Goal: Task Accomplishment & Management: Complete application form

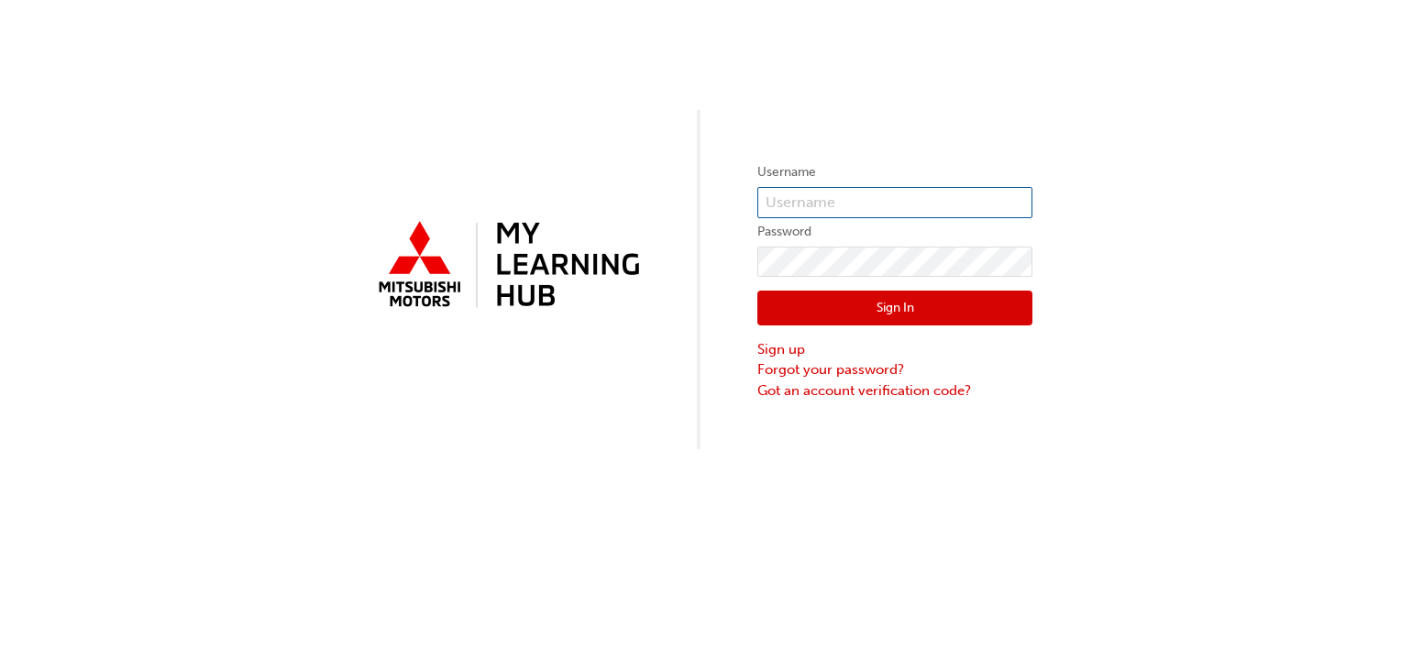
type input "[PERSON_NAME][EMAIL_ADDRESS][PERSON_NAME][DOMAIN_NAME]"
click at [897, 318] on button "Sign In" at bounding box center [894, 308] width 275 height 35
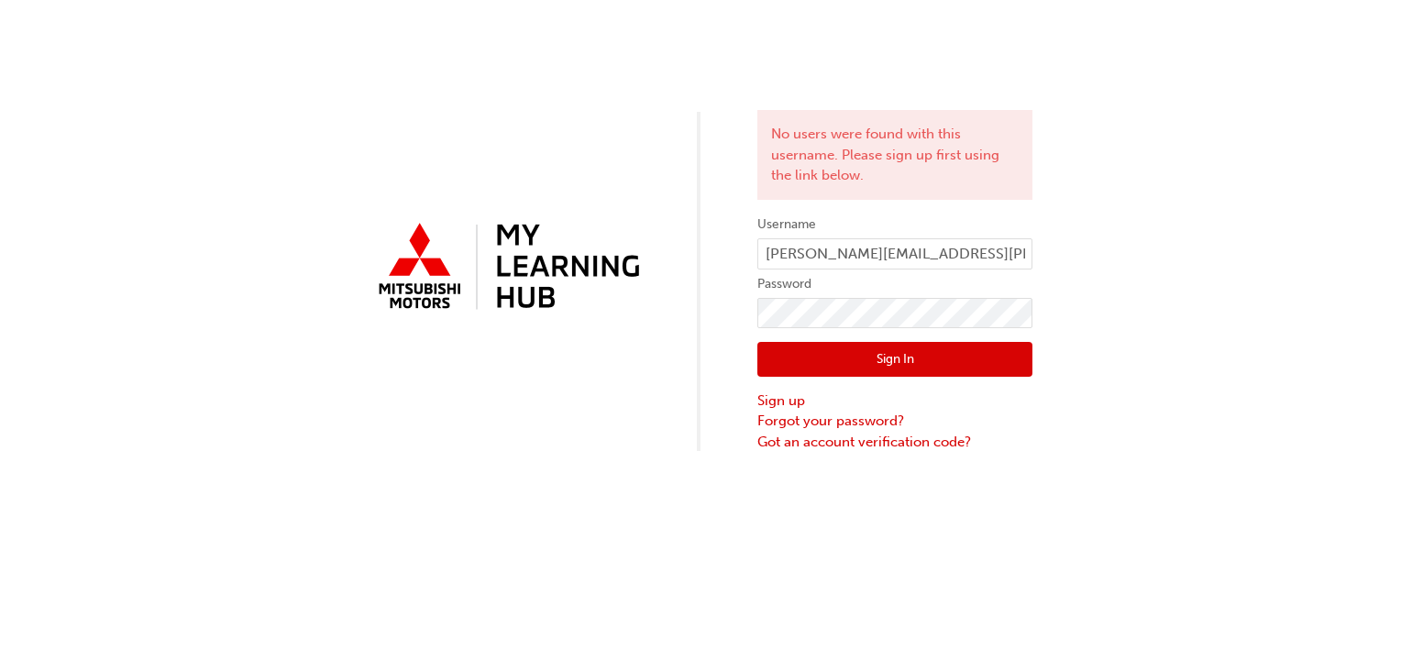
click at [551, 403] on div "No users were found with this username. Please sign up first using the link bel…" at bounding box center [700, 226] width 1401 height 452
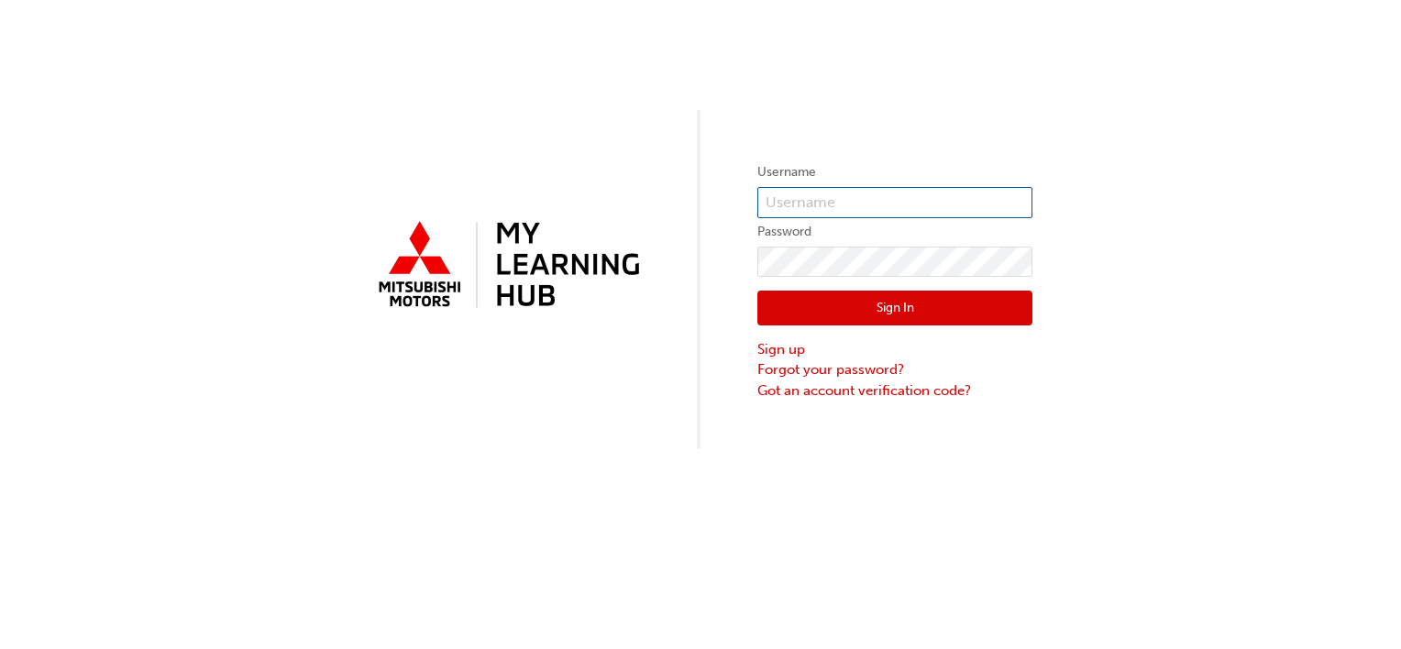
type input "kobus.naude@cricks.com.au"
click at [873, 316] on button "Sign In" at bounding box center [894, 308] width 275 height 35
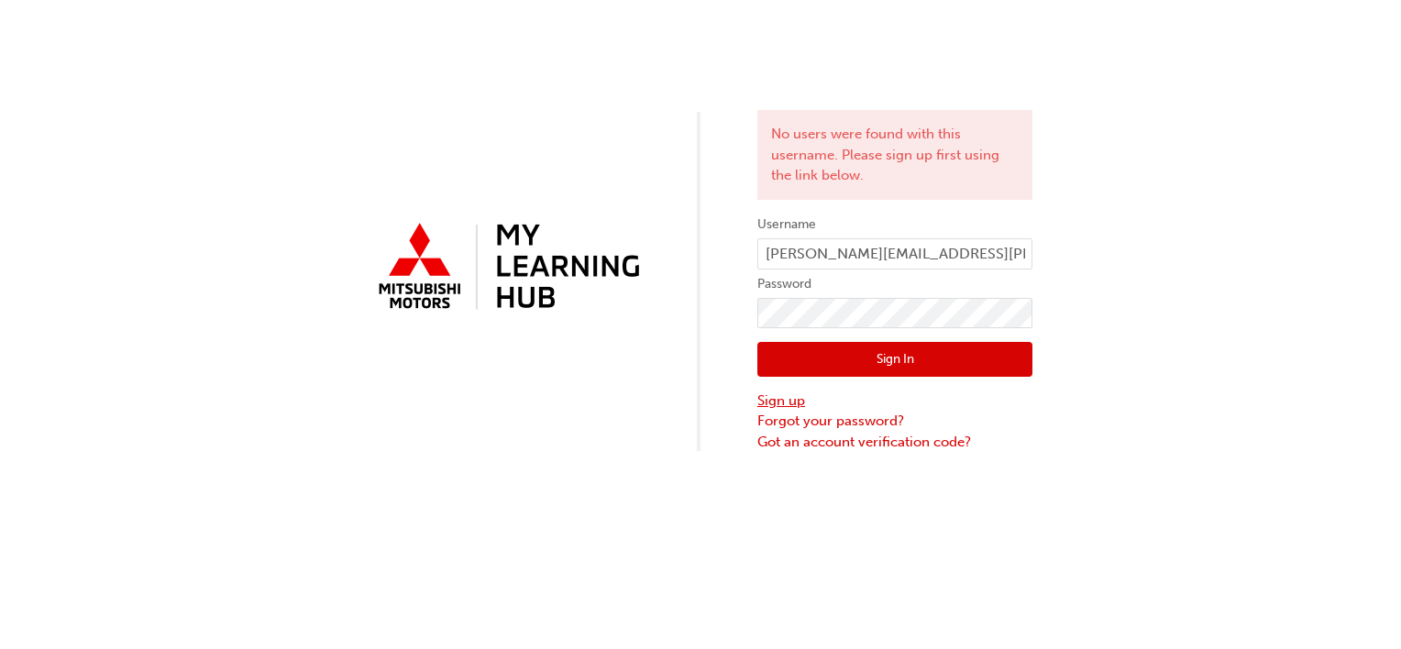
click at [778, 405] on link "Sign up" at bounding box center [894, 401] width 275 height 21
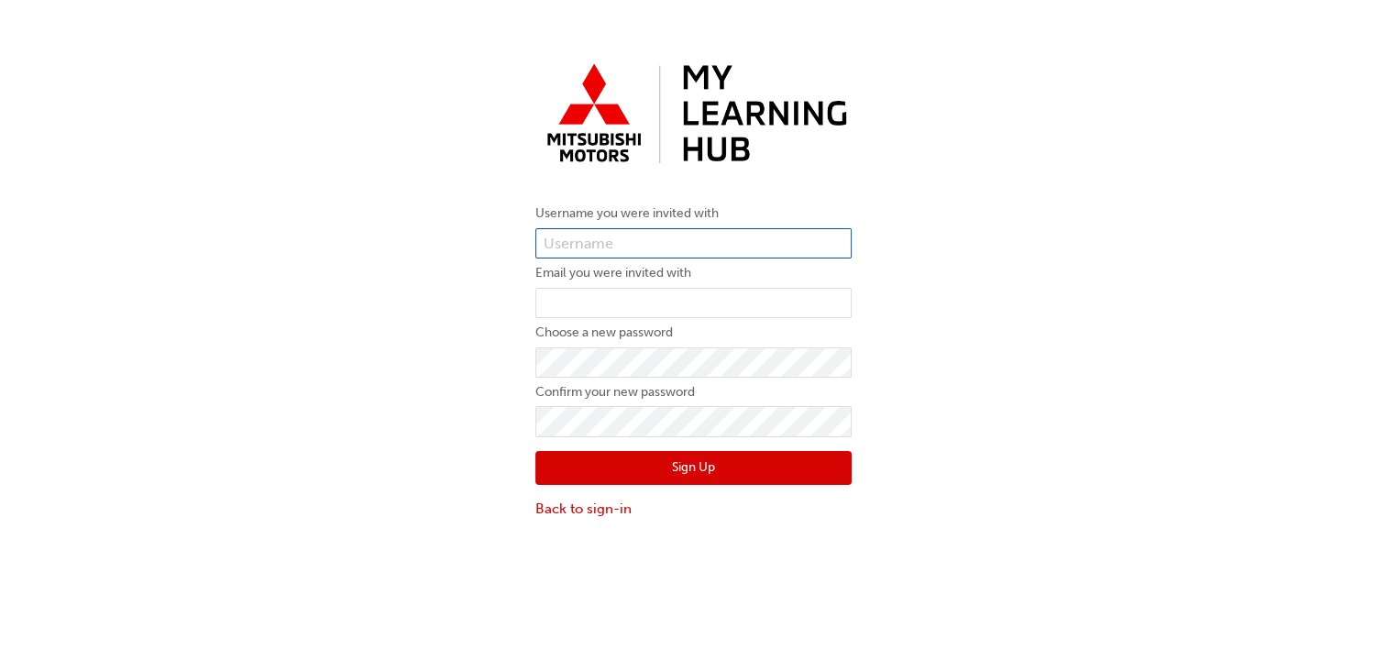
type input "kobus.naude@cricks.com.au"
click at [597, 507] on link "Back to sign-in" at bounding box center [693, 509] width 316 height 21
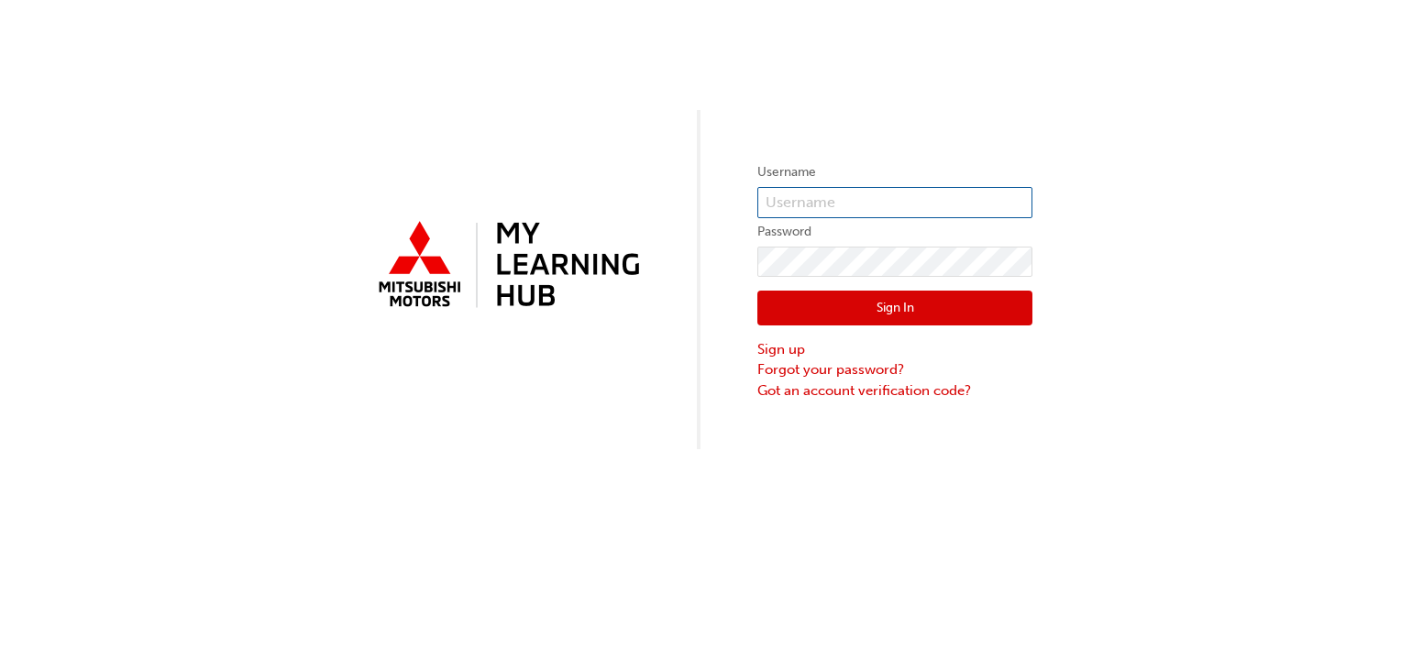
type input "kobus.naude@cricks.com.au"
click at [902, 304] on button "Sign In" at bounding box center [894, 308] width 275 height 35
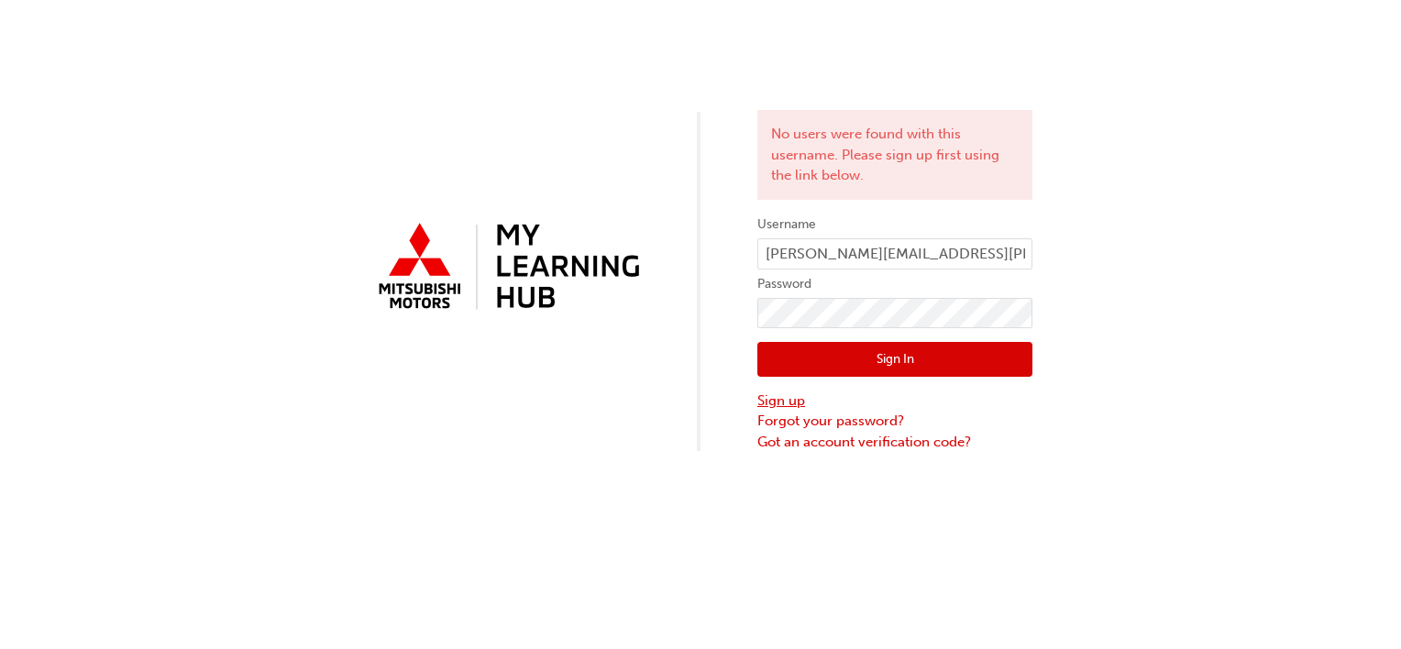
click at [789, 403] on link "Sign up" at bounding box center [894, 401] width 275 height 21
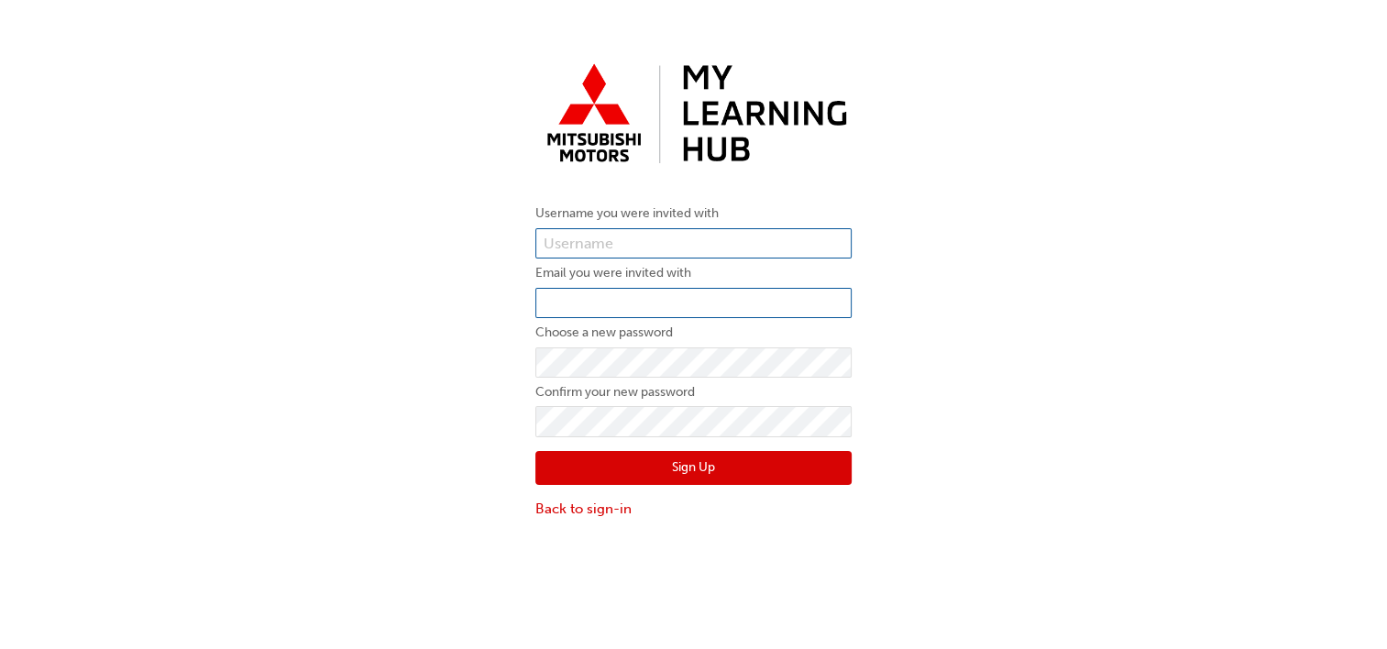
type input "kobus.naude@cricks.com.au"
click at [612, 304] on input "email" at bounding box center [693, 303] width 316 height 31
type input "kobus.naude@cricks.com.au"
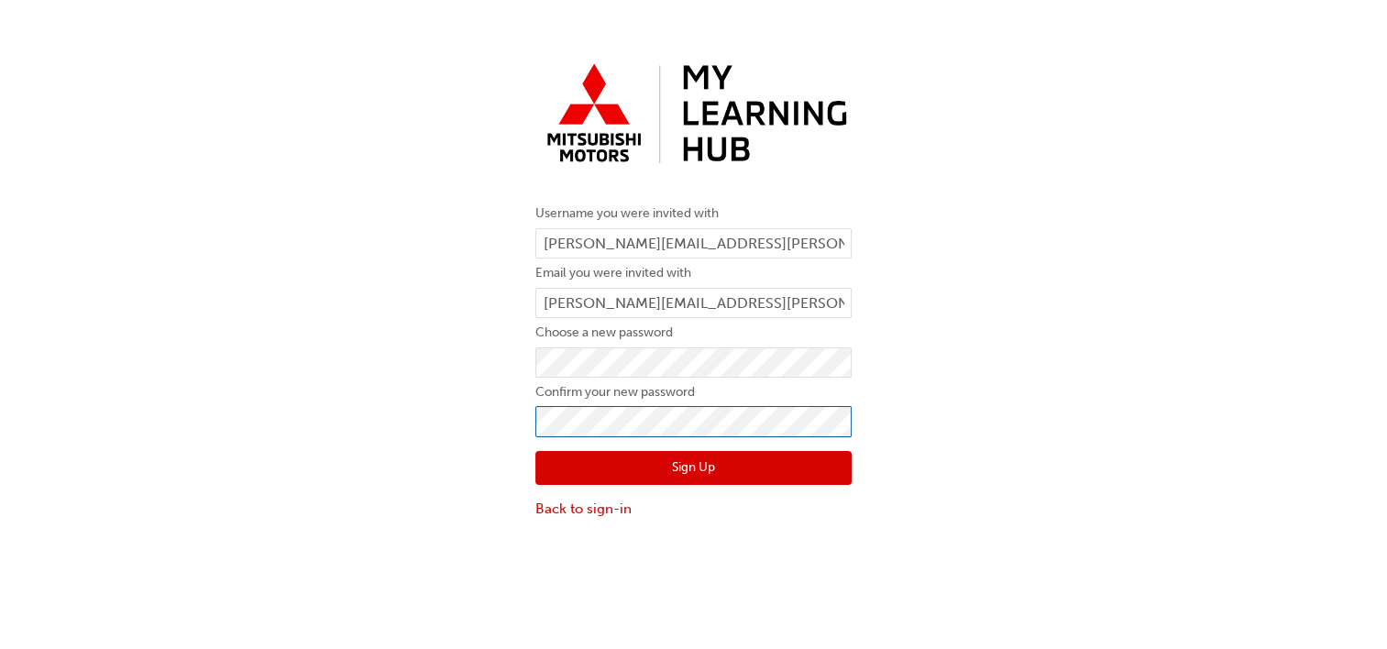
click button "Sign Up" at bounding box center [693, 468] width 316 height 35
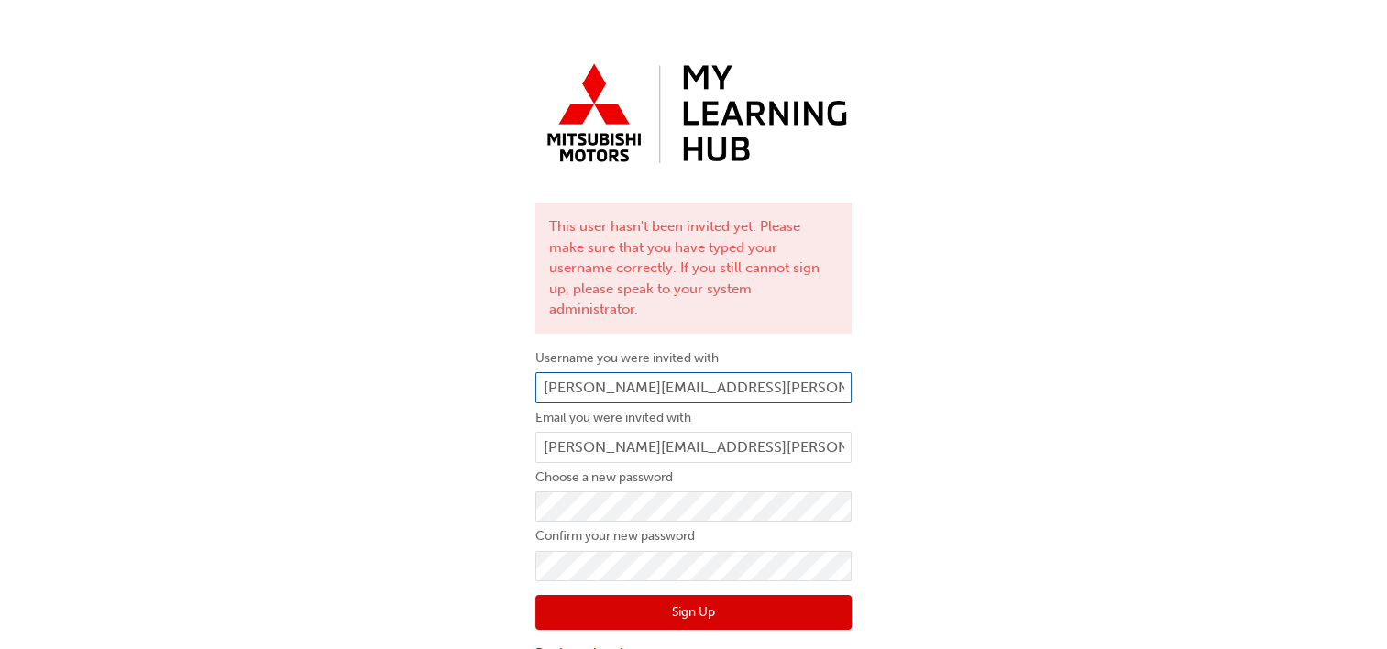
click at [750, 372] on input "kobus.naude@cricks.com.au" at bounding box center [693, 387] width 316 height 31
type input "k"
type input "luke.pratt@crickstweed.com.au"
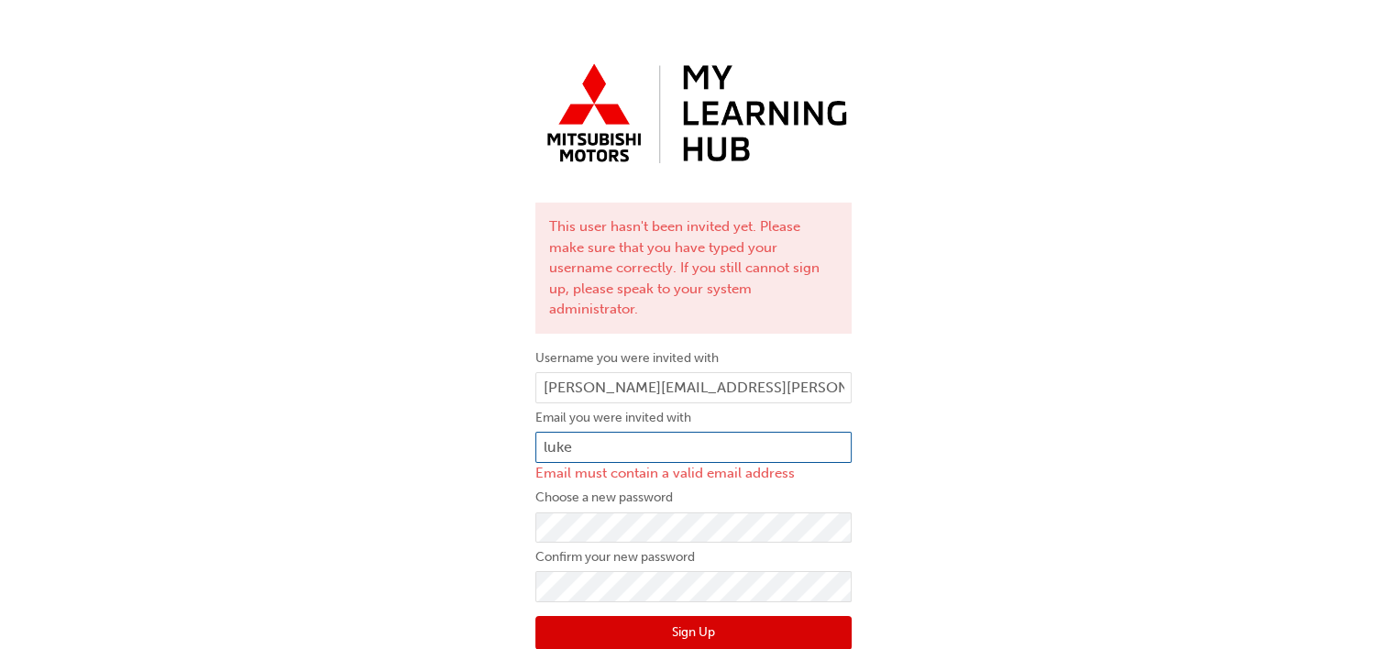
type input "luke.pratt@crickstweed.com.au"
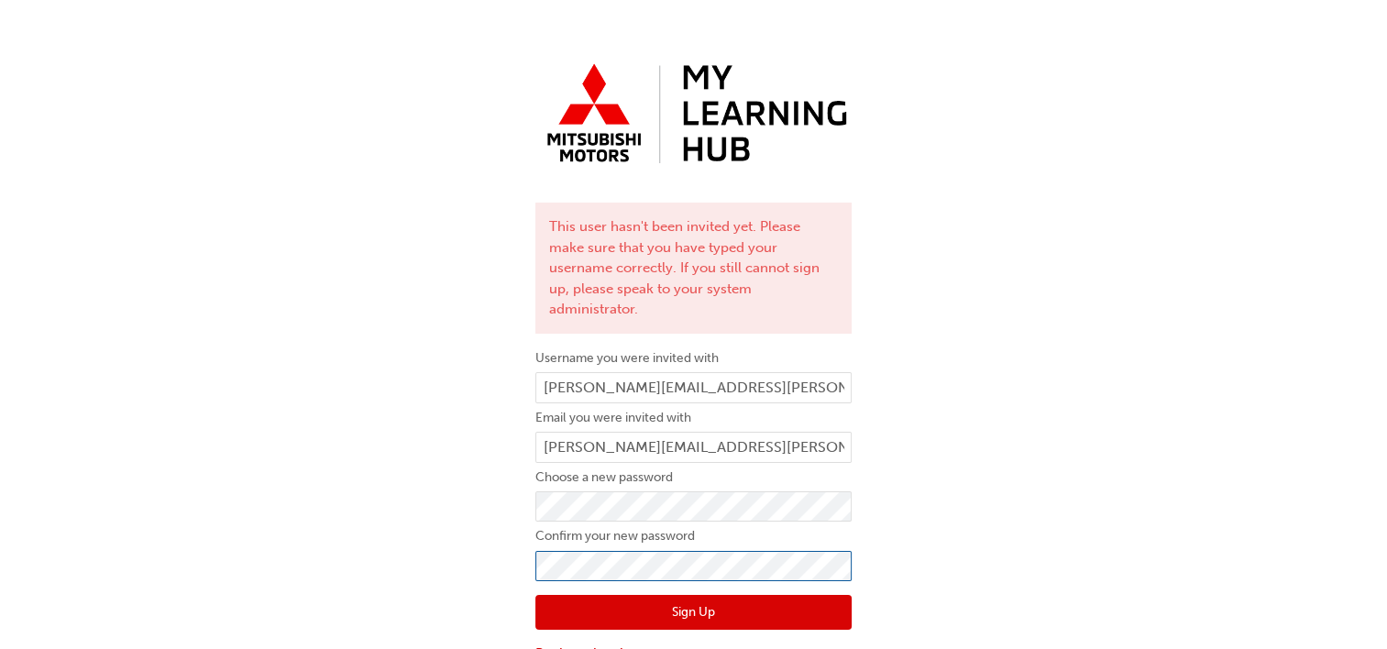
click button "Sign Up" at bounding box center [693, 612] width 316 height 35
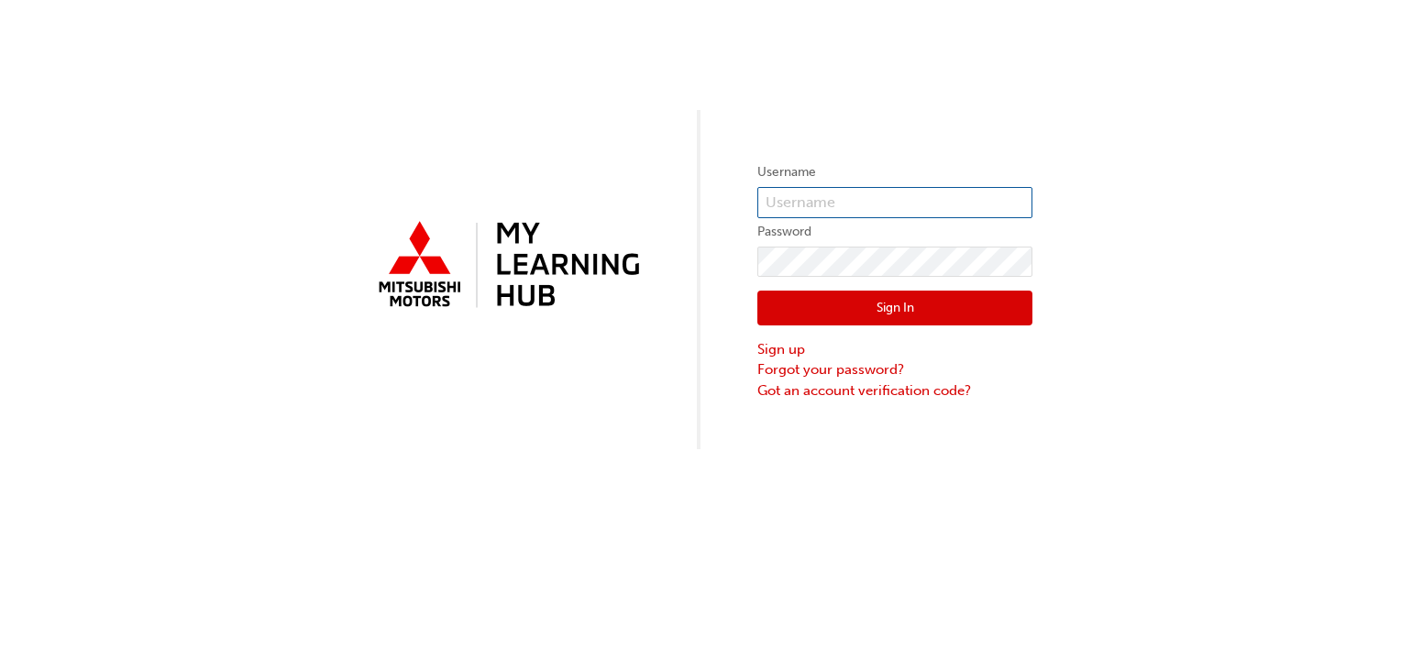
type input "kobus.naude@cricks.com.au"
type input "[PERSON_NAME][EMAIL_ADDRESS][PERSON_NAME][DOMAIN_NAME]"
click at [837, 301] on button "Sign In" at bounding box center [894, 308] width 275 height 35
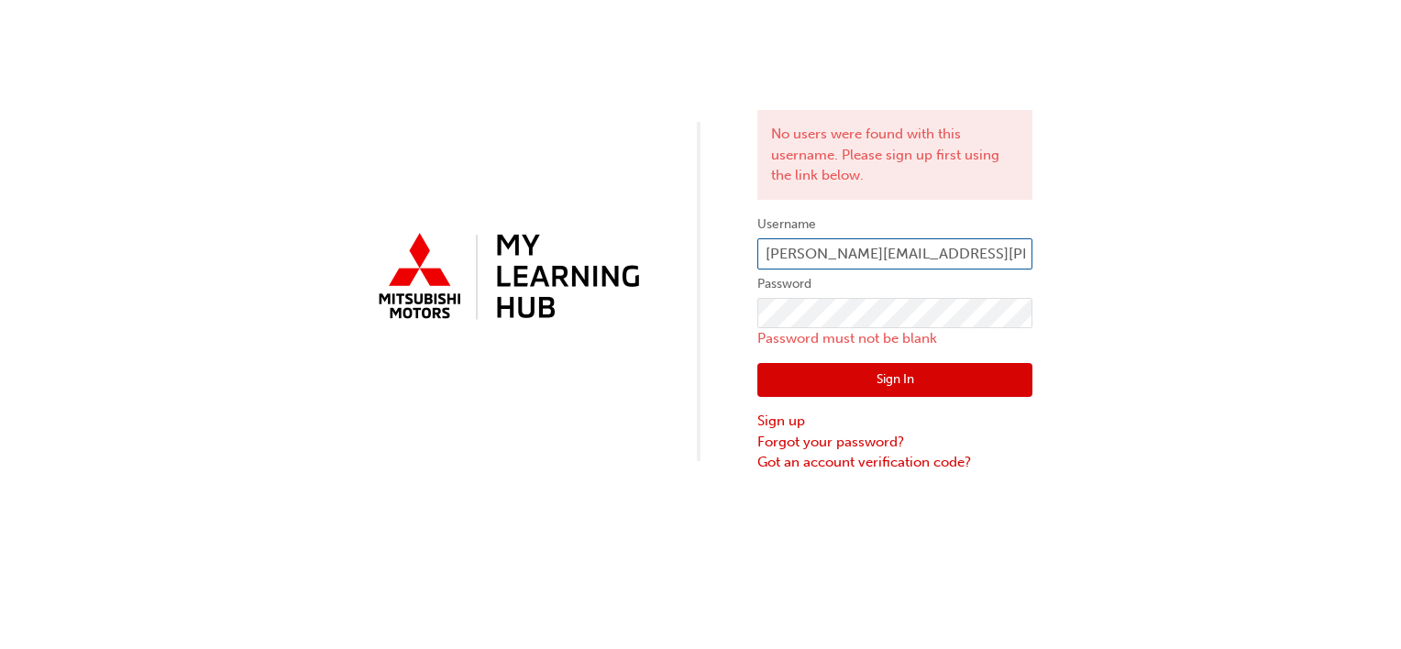
click at [985, 248] on input "kobus.naude@cricks.com.au" at bounding box center [894, 253] width 275 height 31
type input "k"
type input "b"
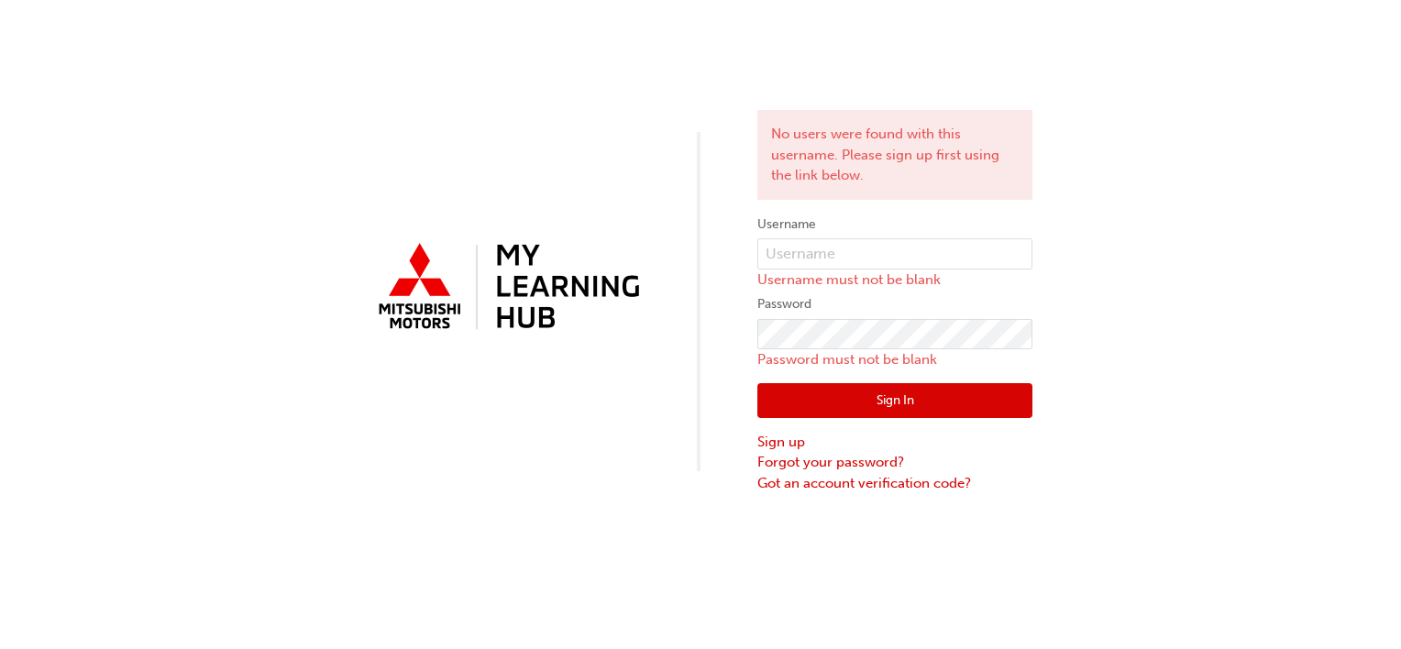
click at [447, 72] on div "No users were found with this username. Please sign up first using the link bel…" at bounding box center [700, 246] width 1401 height 493
click at [797, 246] on input "text" at bounding box center [894, 253] width 275 height 31
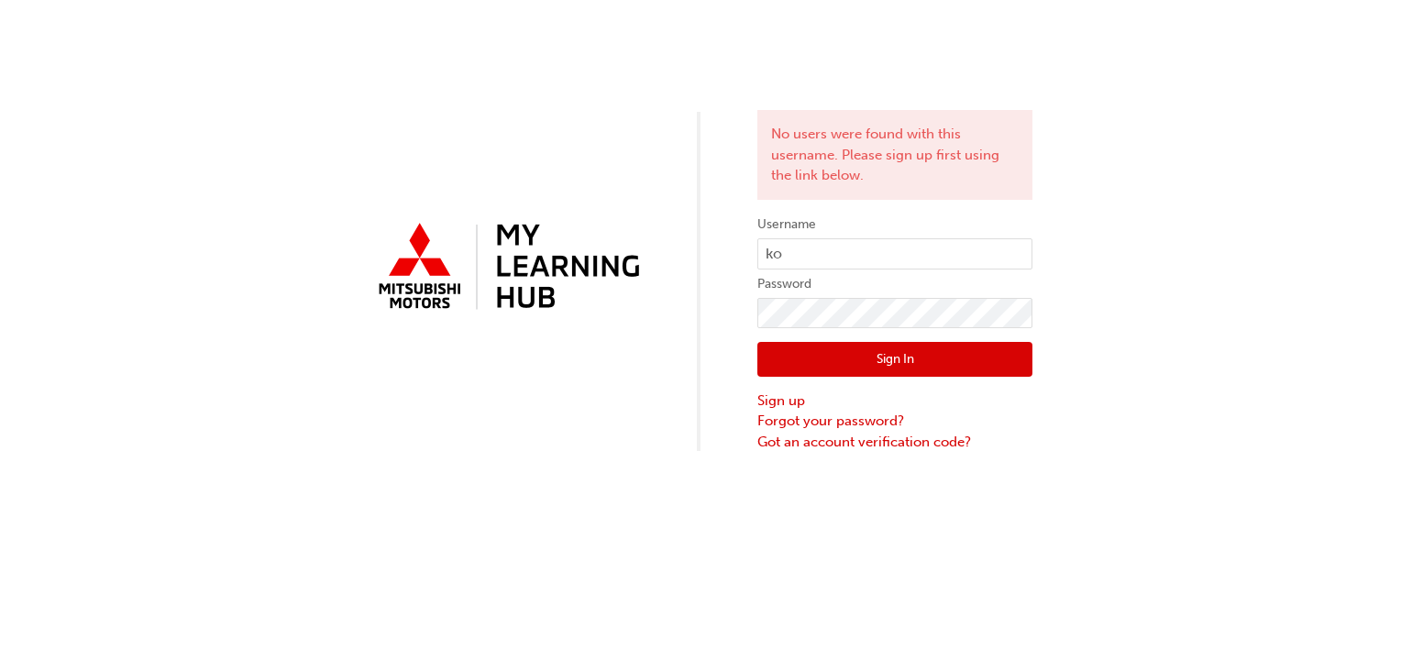
type input "k"
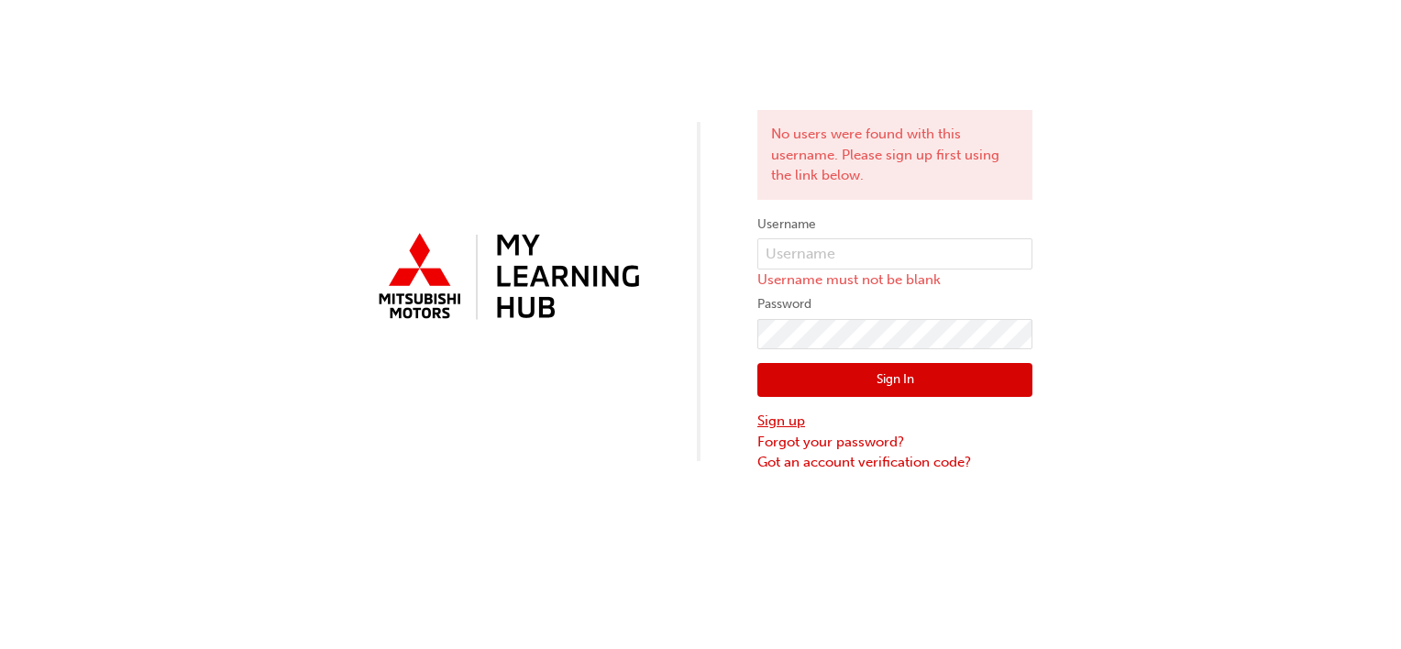
click at [770, 419] on link "Sign up" at bounding box center [894, 421] width 275 height 21
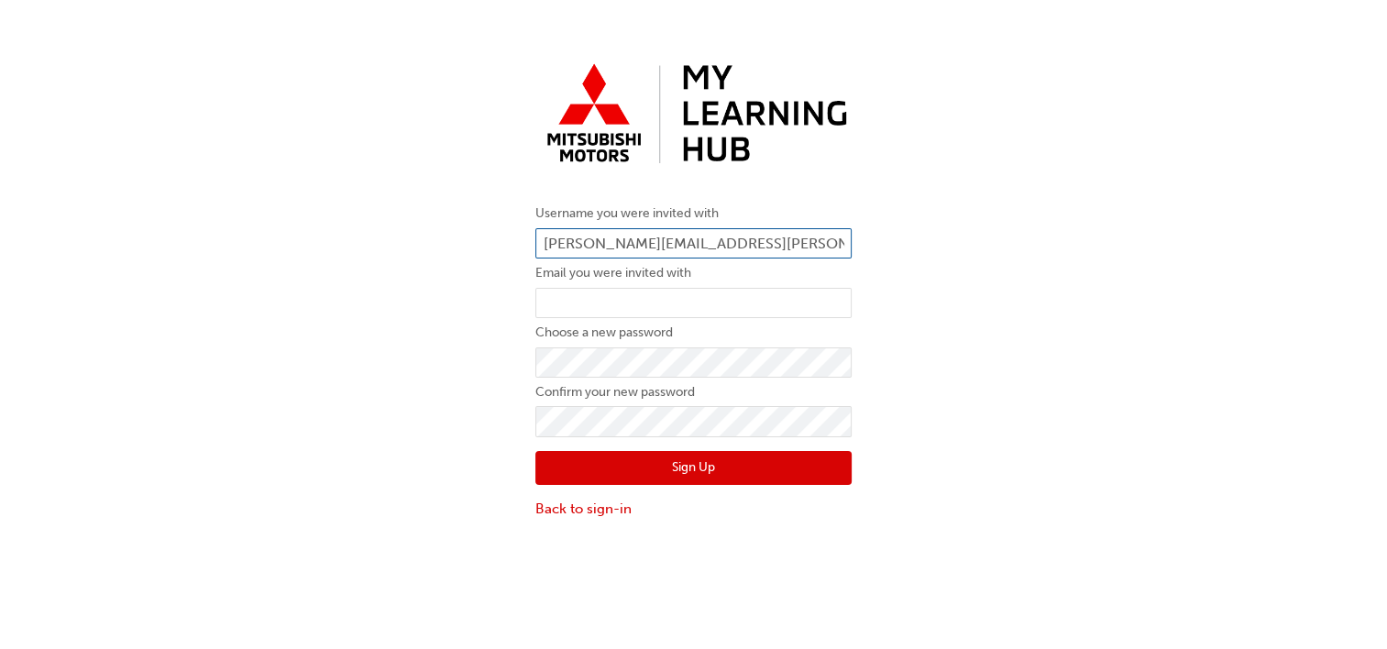
click at [738, 235] on input "[PERSON_NAME][EMAIL_ADDRESS][PERSON_NAME][DOMAIN_NAME]" at bounding box center [693, 243] width 316 height 31
type input "k"
type input "luke.pratt@crickstweed.com.au"
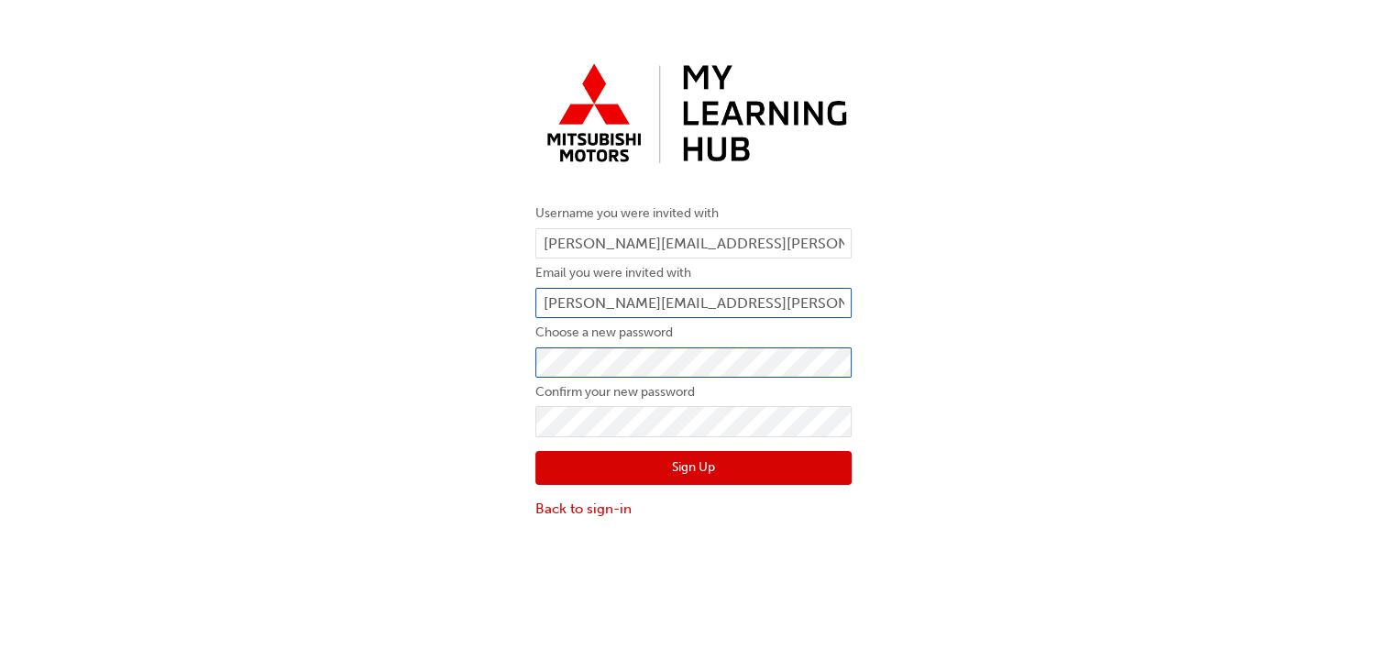
click at [535, 451] on button "Sign Up" at bounding box center [693, 468] width 316 height 35
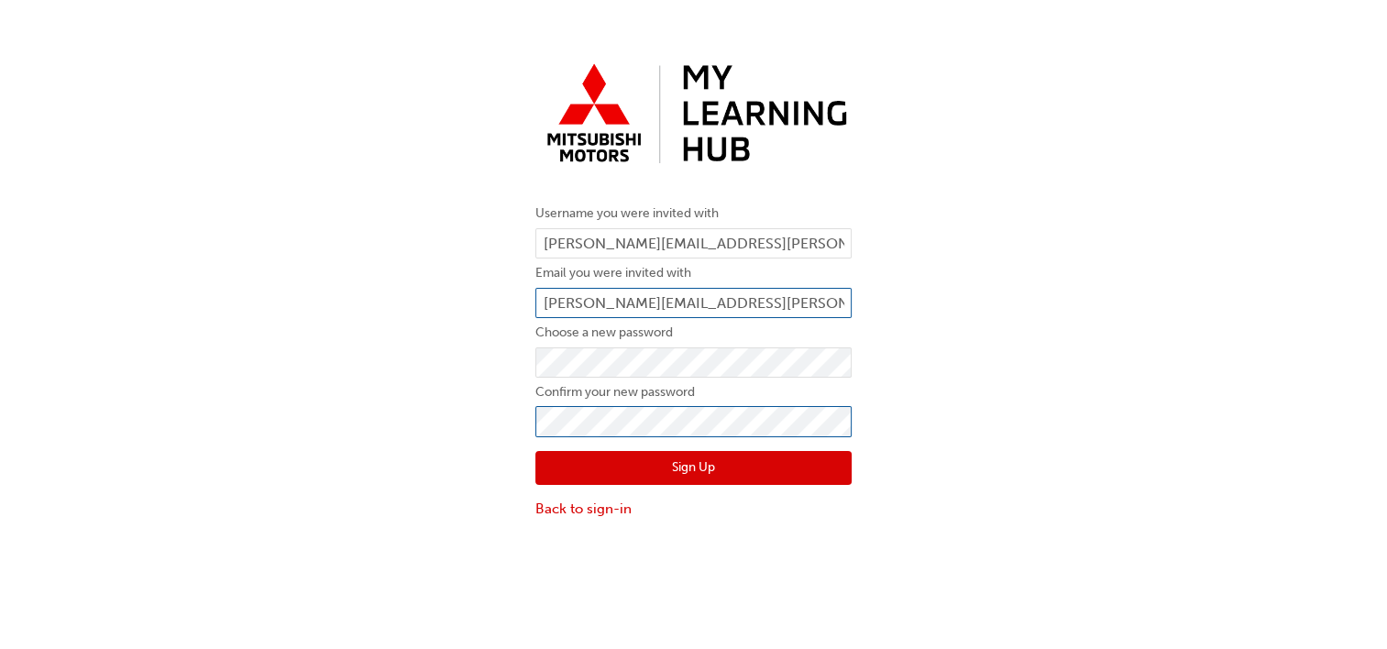
click button "Sign Up" at bounding box center [693, 468] width 316 height 35
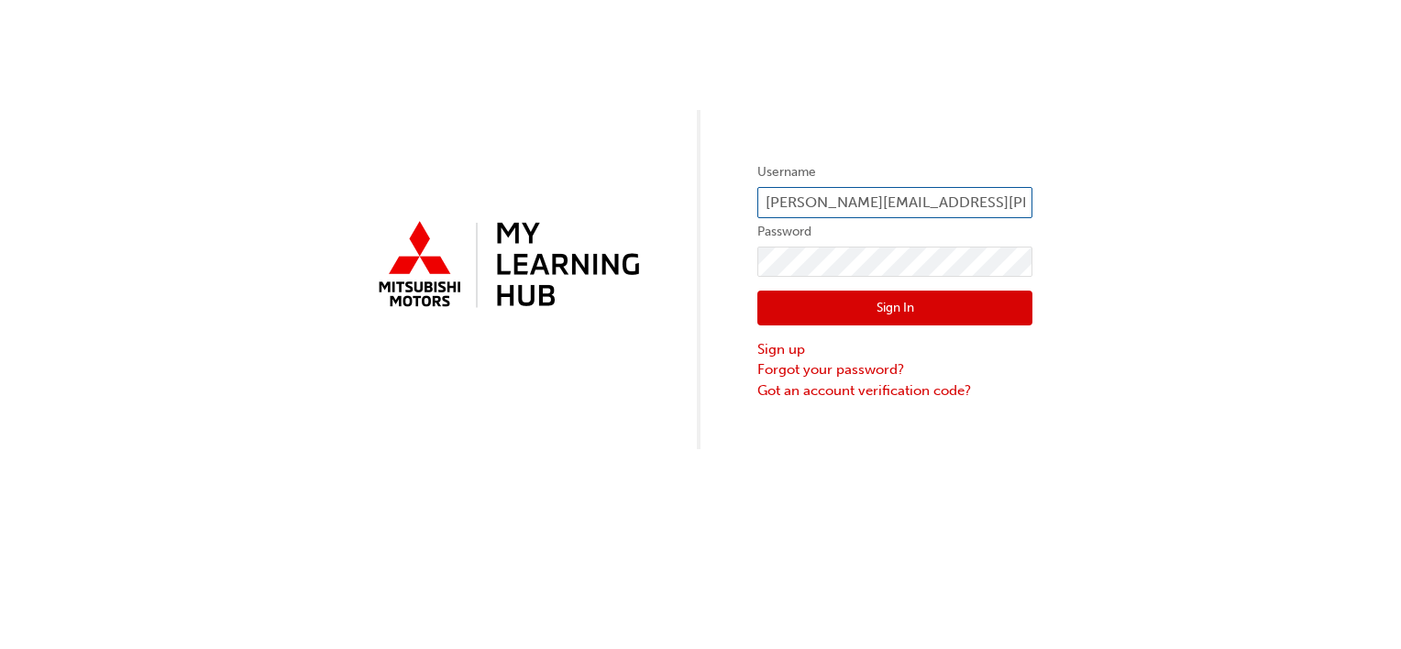
click at [938, 204] on input "kobus.naude@cricks.com.au" at bounding box center [894, 202] width 275 height 31
click at [960, 204] on input "kobus.naude@cricks.com.au" at bounding box center [894, 202] width 275 height 31
type input "k"
click at [798, 198] on input "LUKEPRATT" at bounding box center [894, 202] width 275 height 31
type input "LUKE PRATT"
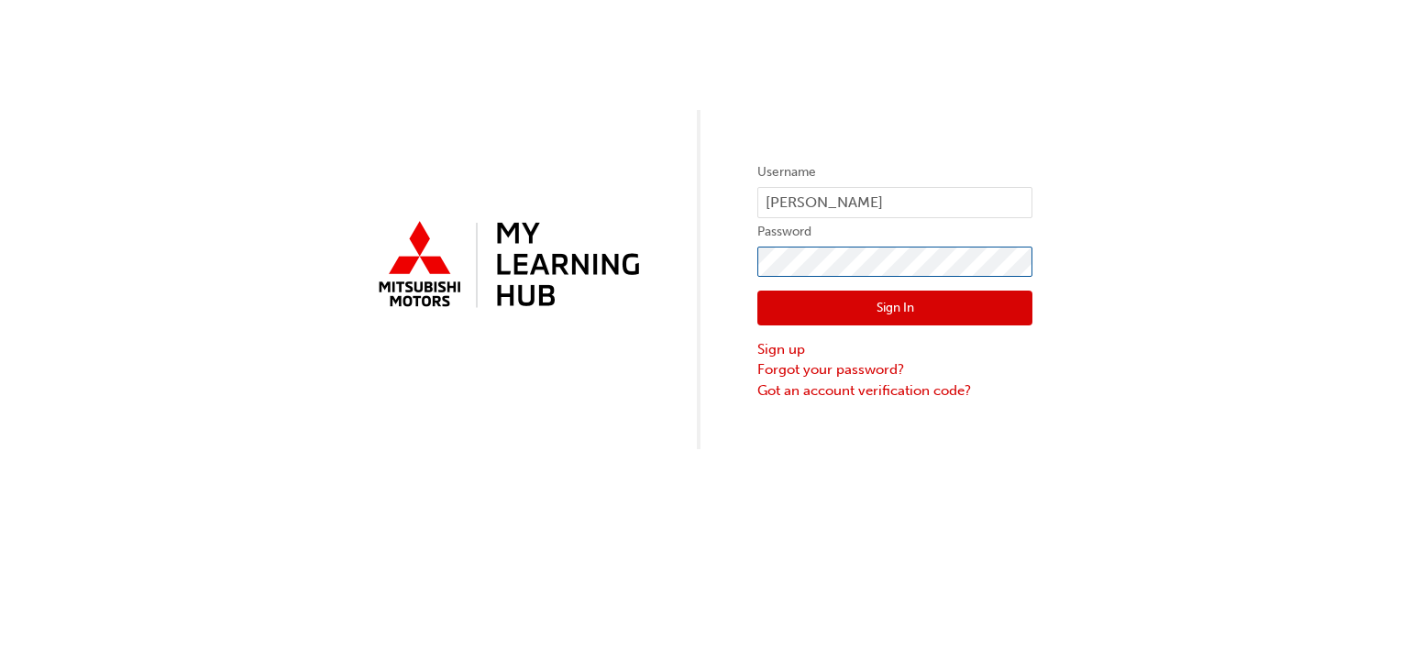
click button "Sign In" at bounding box center [894, 308] width 275 height 35
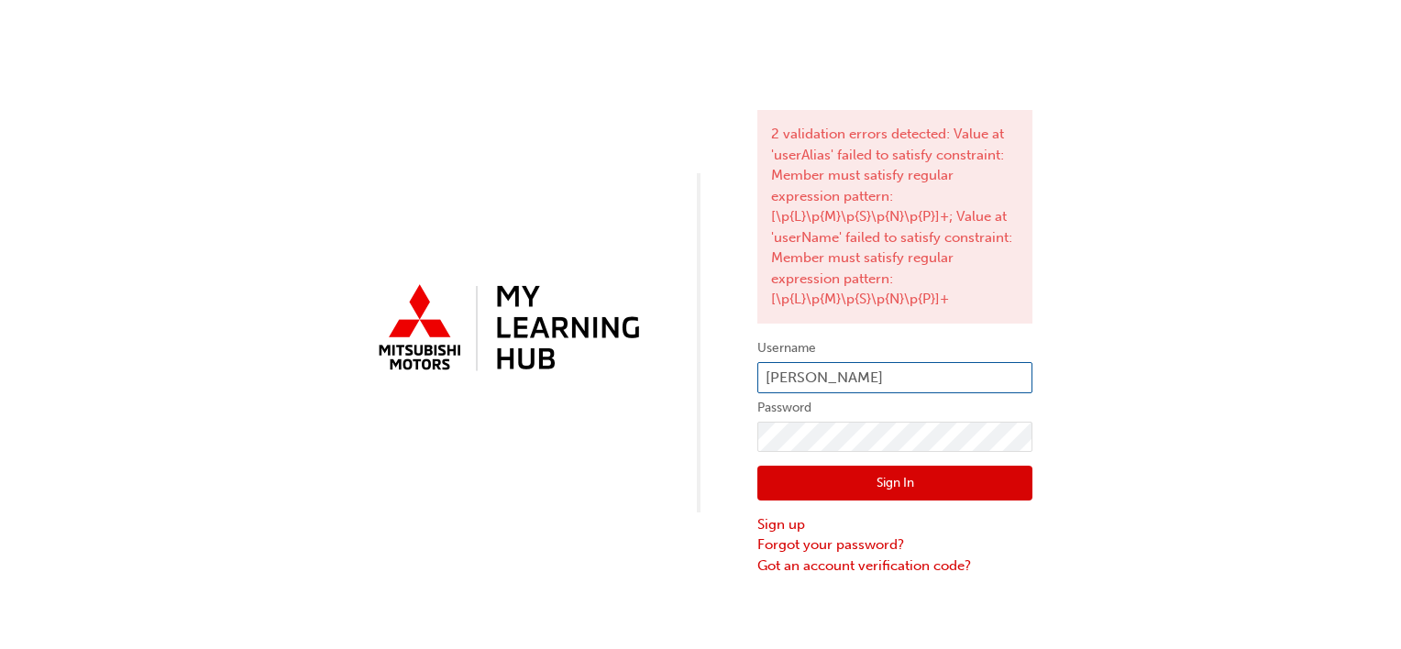
click at [853, 370] on input "LUKE PRATT" at bounding box center [894, 377] width 275 height 31
type input "L"
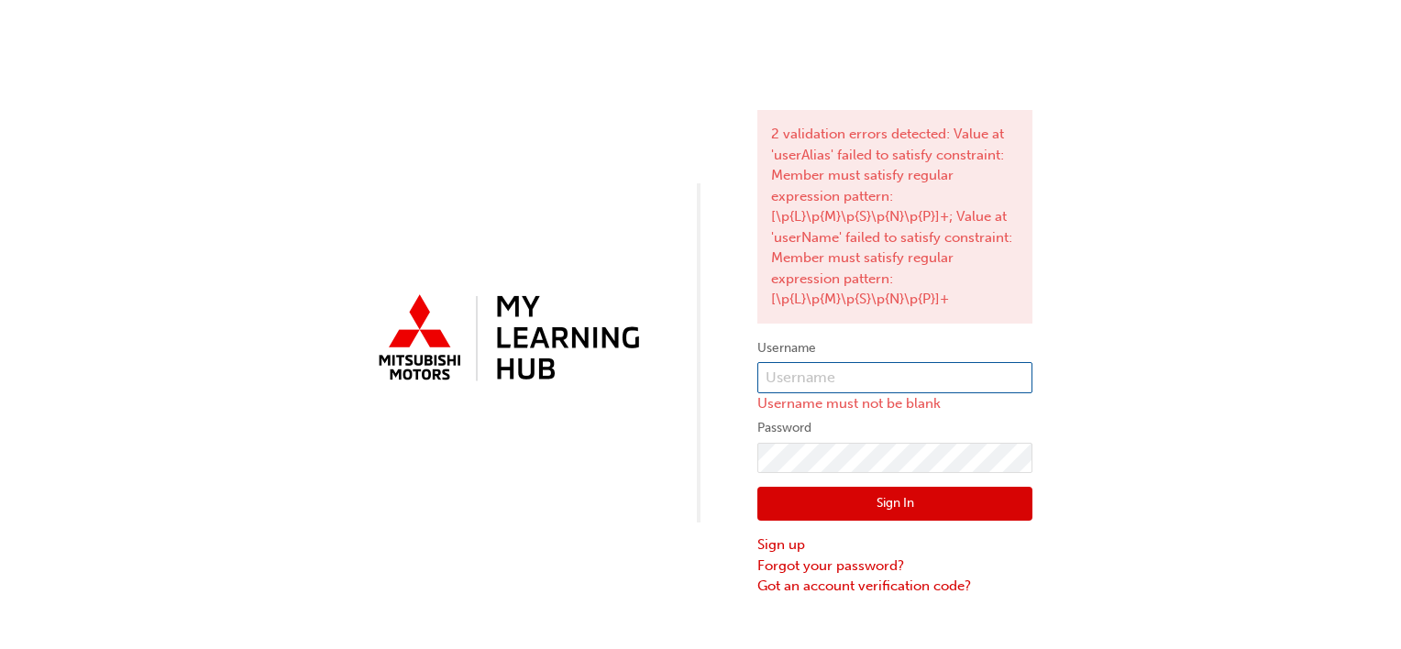
paste input "Q906LPRATT"
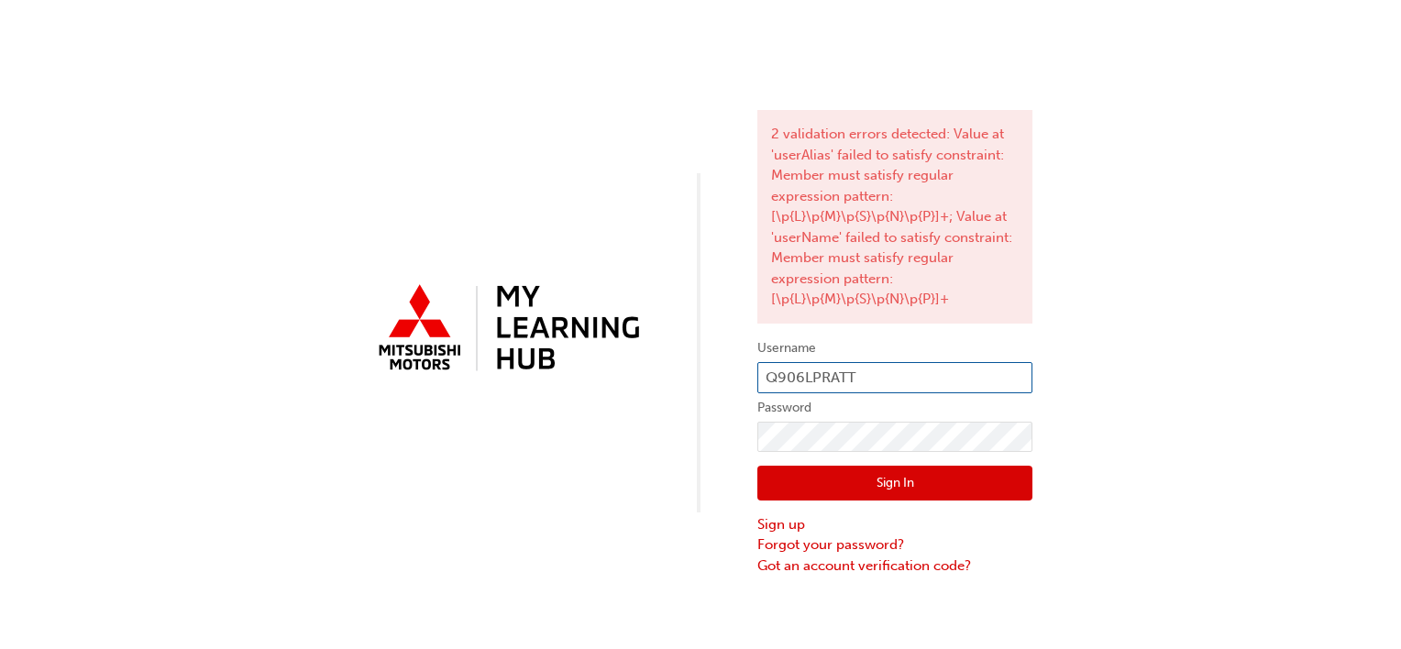
type input "Q906LPRATT"
click at [907, 484] on button "Sign In" at bounding box center [894, 483] width 275 height 35
